Goal: Task Accomplishment & Management: Manage account settings

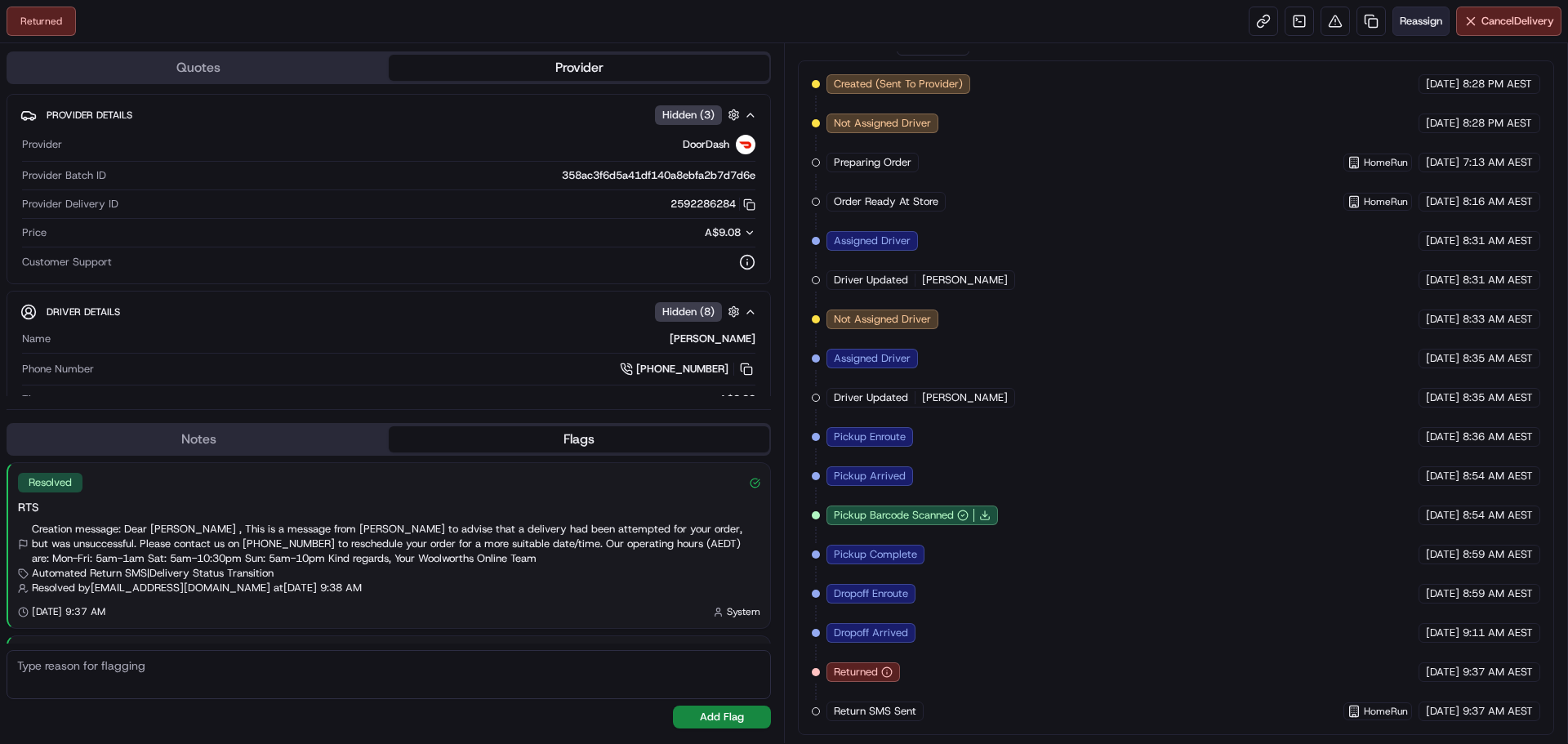
click at [1429, 20] on span "Reassign" at bounding box center [1421, 21] width 42 height 15
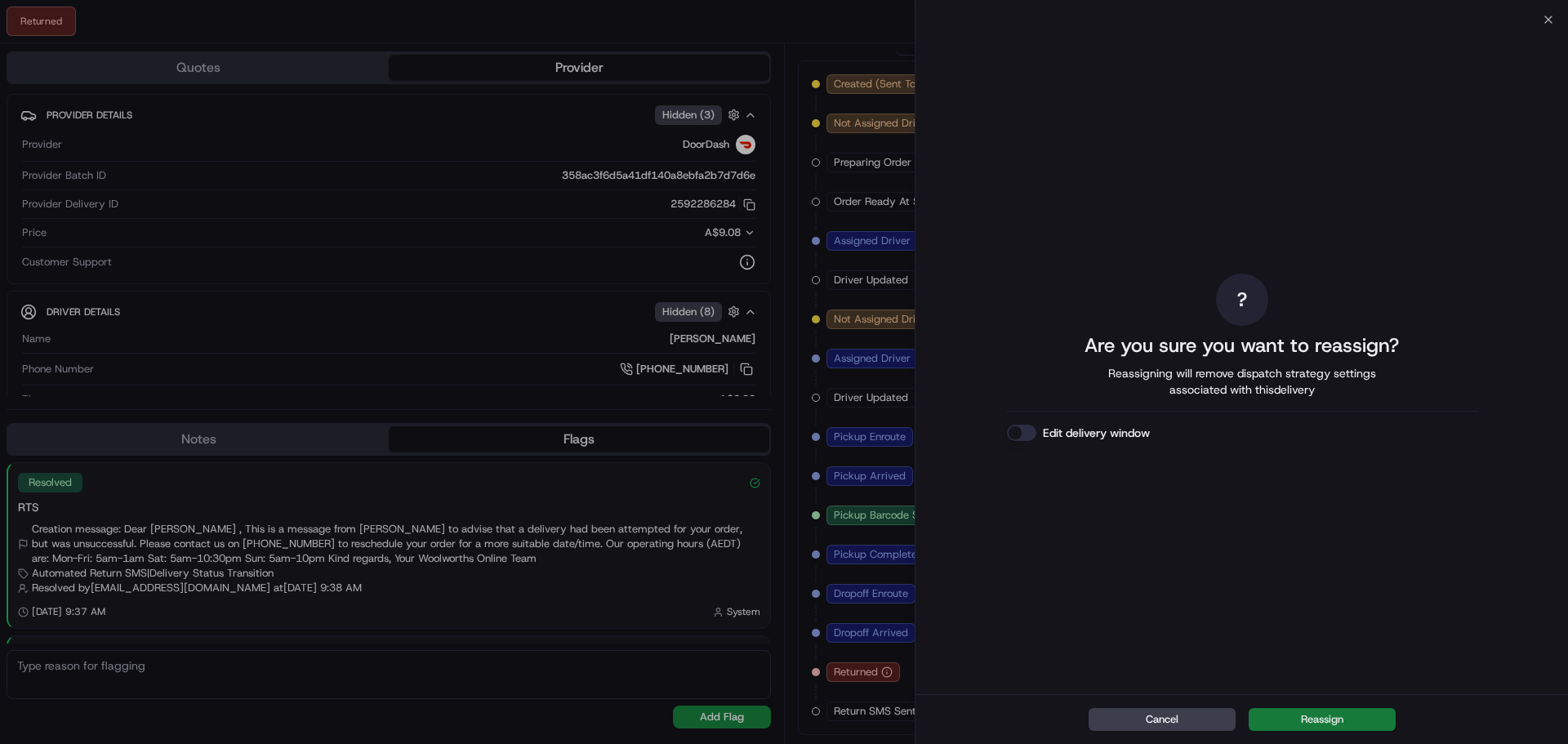
click at [1359, 724] on button "Reassign" at bounding box center [1322, 719] width 147 height 23
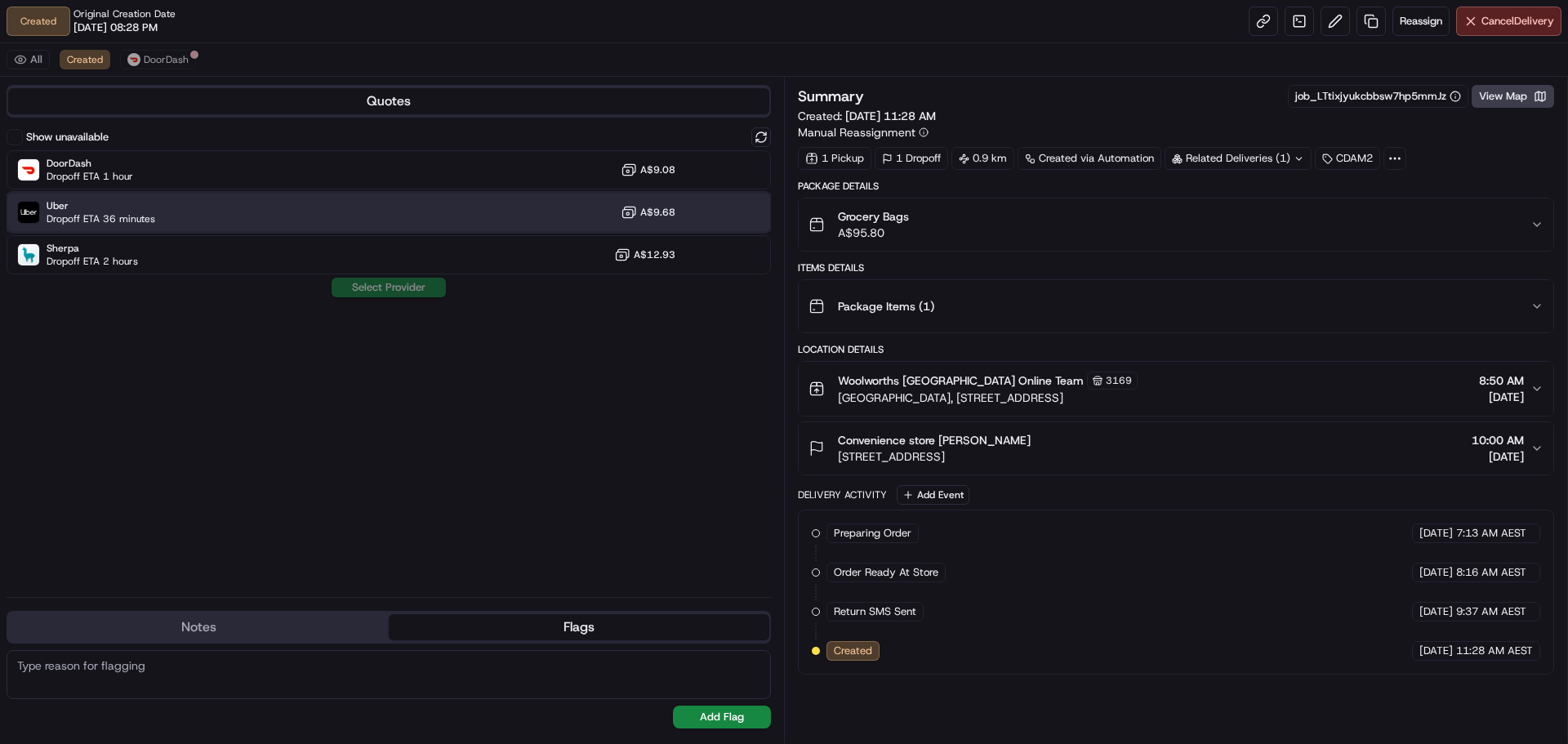
click at [402, 211] on div "Uber Dropoff ETA 36 minutes A$9.68" at bounding box center [389, 212] width 764 height 39
click at [412, 291] on button "Assign Provider" at bounding box center [389, 288] width 116 height 20
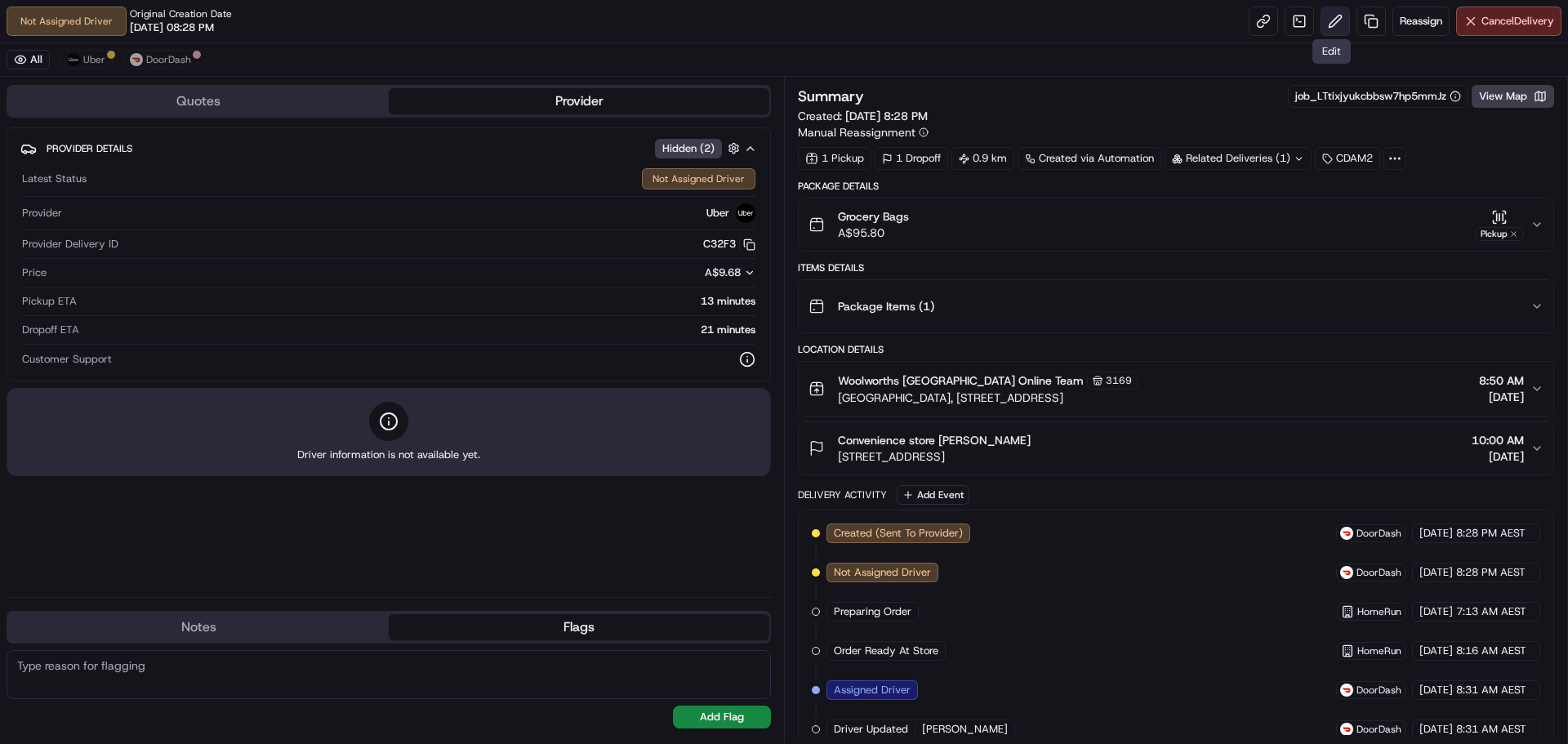
click at [1334, 23] on button at bounding box center [1335, 22] width 29 height 29
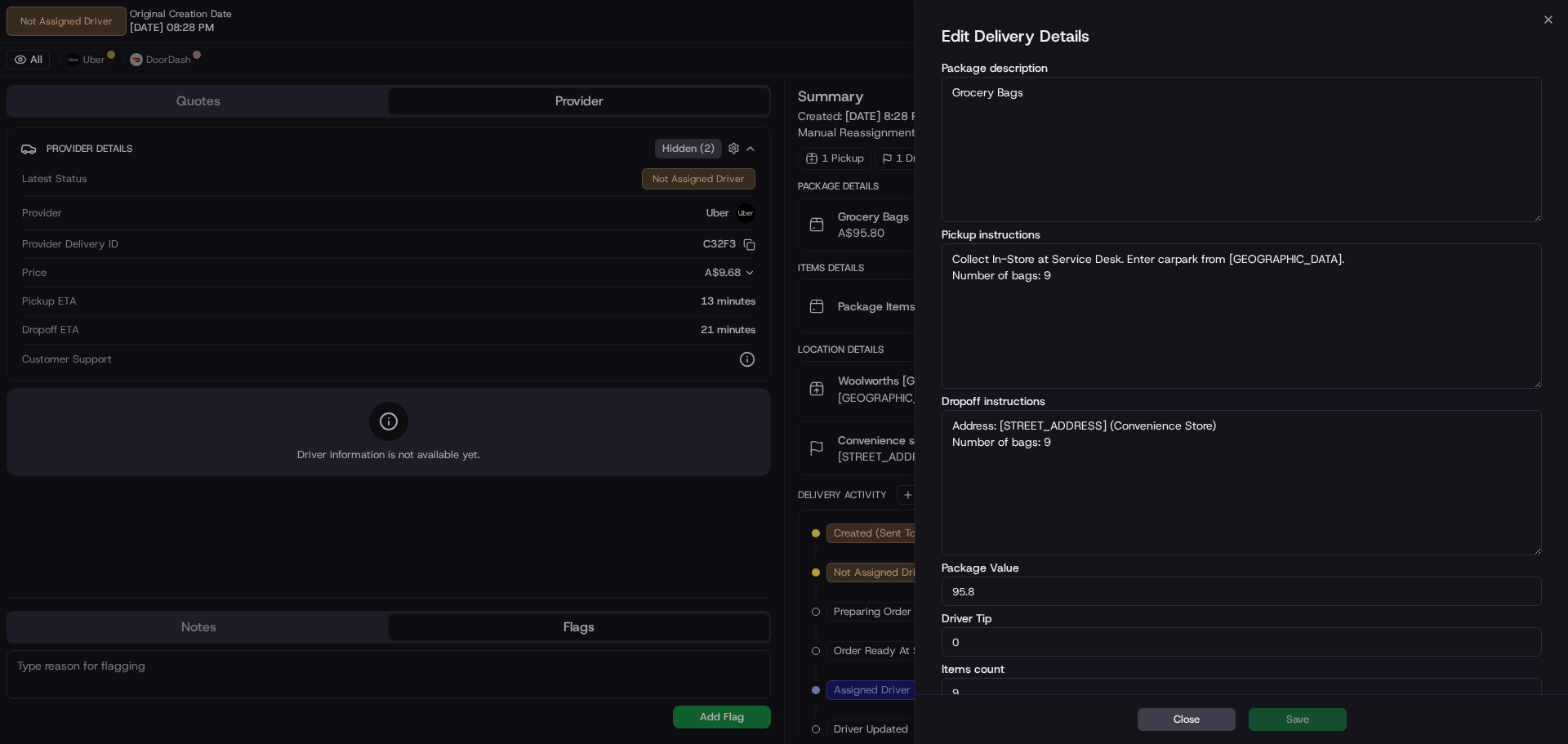
click at [951, 420] on textarea "Address: 130 Racecourse Rd (Convenience Store) Number of bags: 9" at bounding box center [1241, 483] width 600 height 145
type textarea "Collect In-Store at Service Desk. Enter carpark from Racecourse Rd. Number of b…"
type textarea "Please call store 03 9376 8277 Address: 130 Racecourse Rd (Convenience Store) N…"
click at [1309, 724] on button "Save" at bounding box center [1298, 719] width 98 height 23
type textarea "Collect In-Store at Service Desk. Enter carpark from Racecourse Rd. Number of b…"
